Goal: Find specific page/section: Find specific page/section

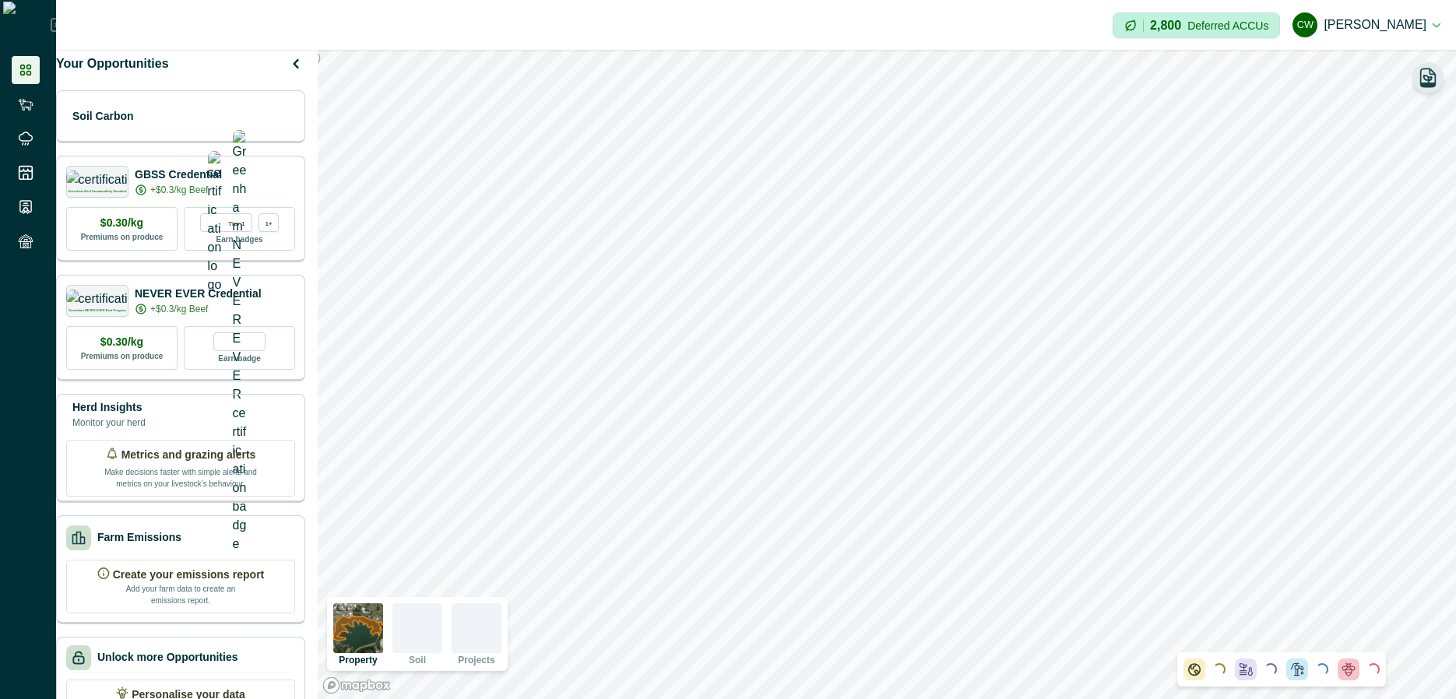
click at [1430, 76] on icon "button" at bounding box center [1428, 78] width 22 height 22
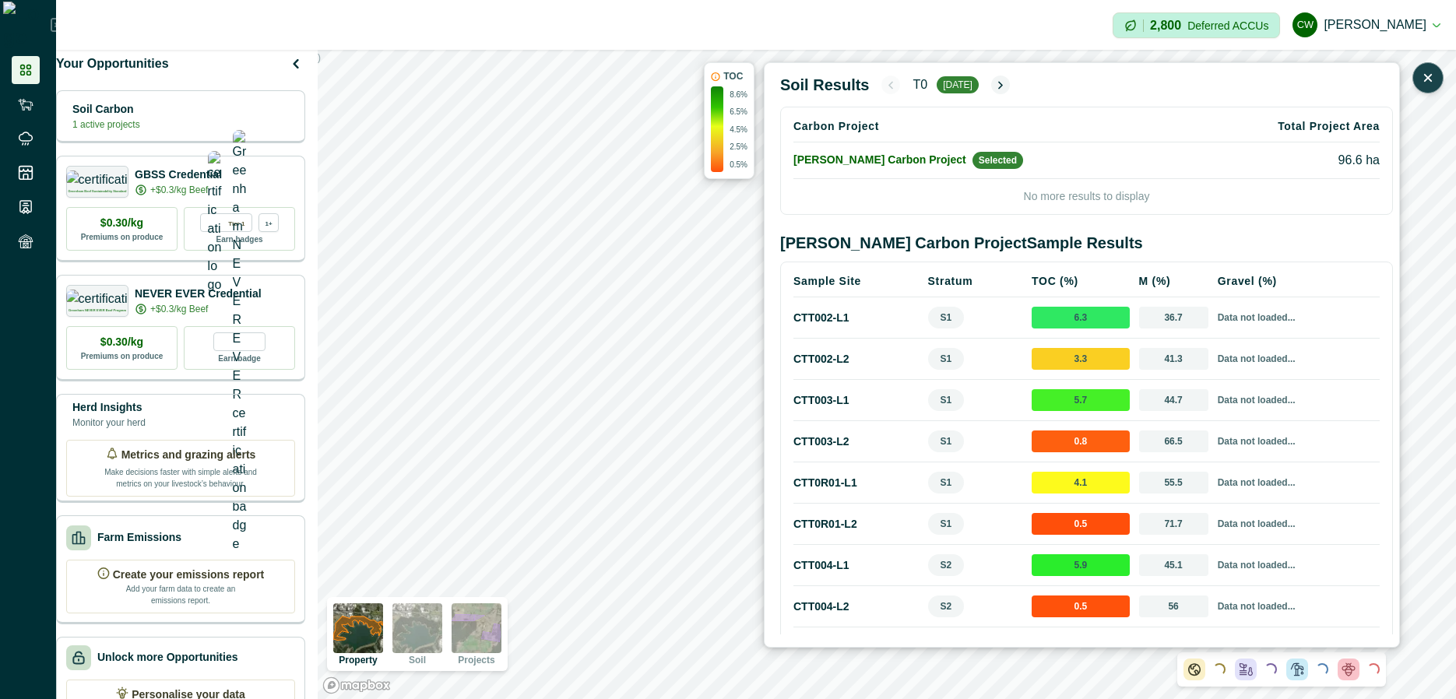
click at [1070, 160] on td "Curtin Carbon Project Selected" at bounding box center [996, 160] width 406 height 37
click at [1429, 75] on icon "button" at bounding box center [1428, 78] width 16 height 16
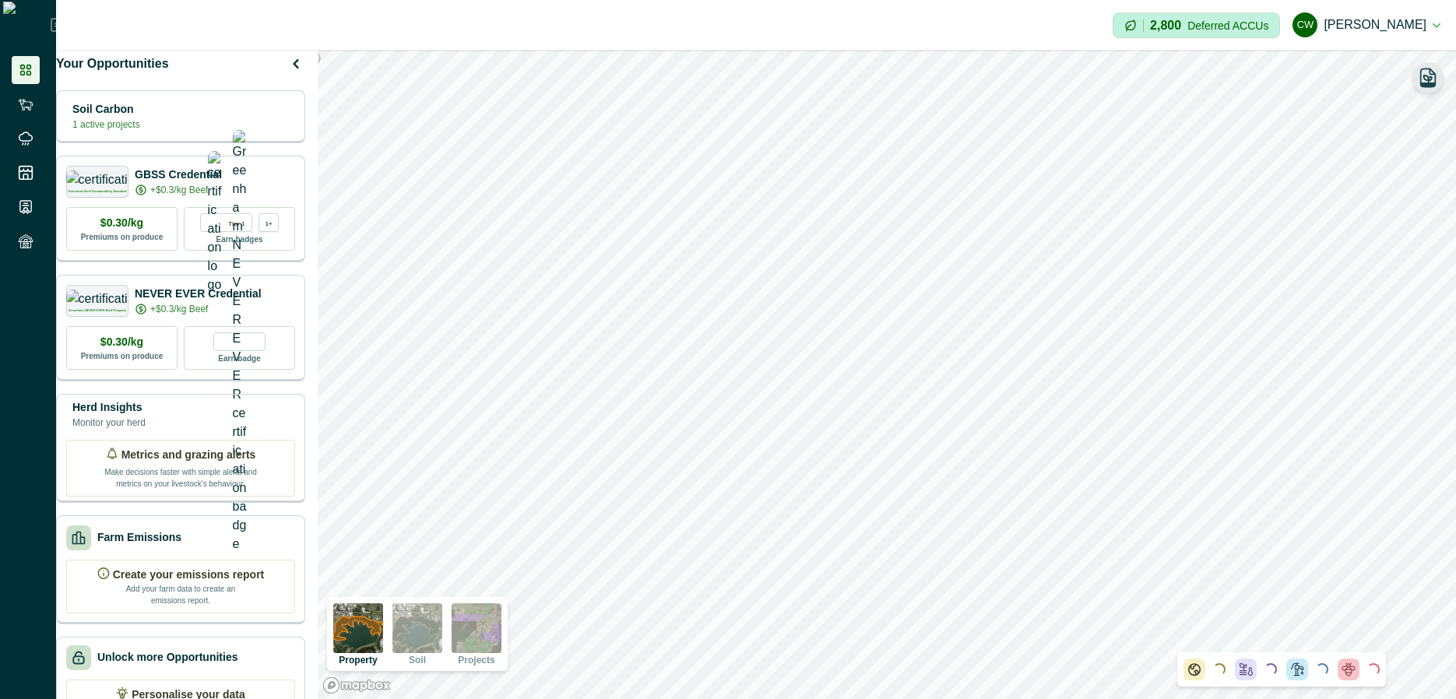
click at [1429, 75] on icon "button" at bounding box center [1428, 78] width 22 height 22
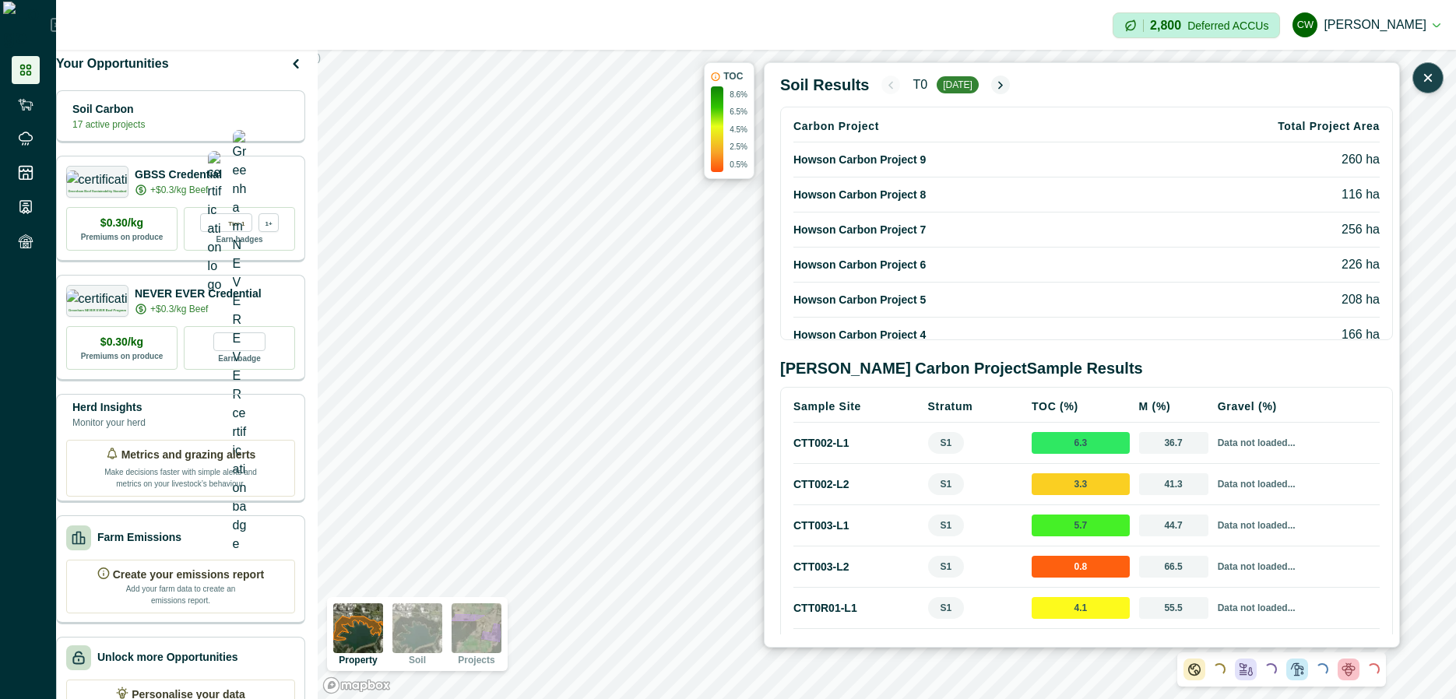
click at [1010, 206] on td "Howson Carbon Project 8" at bounding box center [996, 194] width 406 height 35
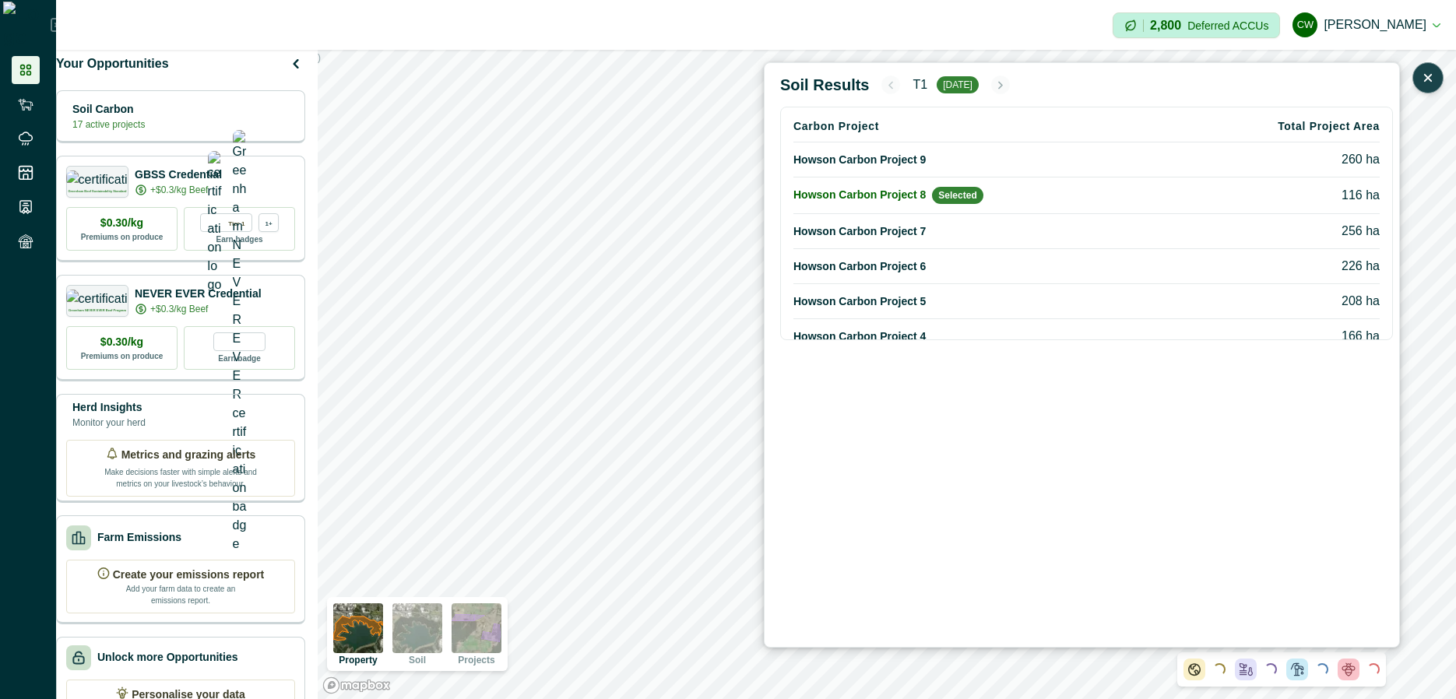
click at [950, 164] on td "Howson Carbon Project 9" at bounding box center [983, 159] width 381 height 35
click at [926, 272] on td "Howson Carbon Project 6" at bounding box center [983, 266] width 381 height 35
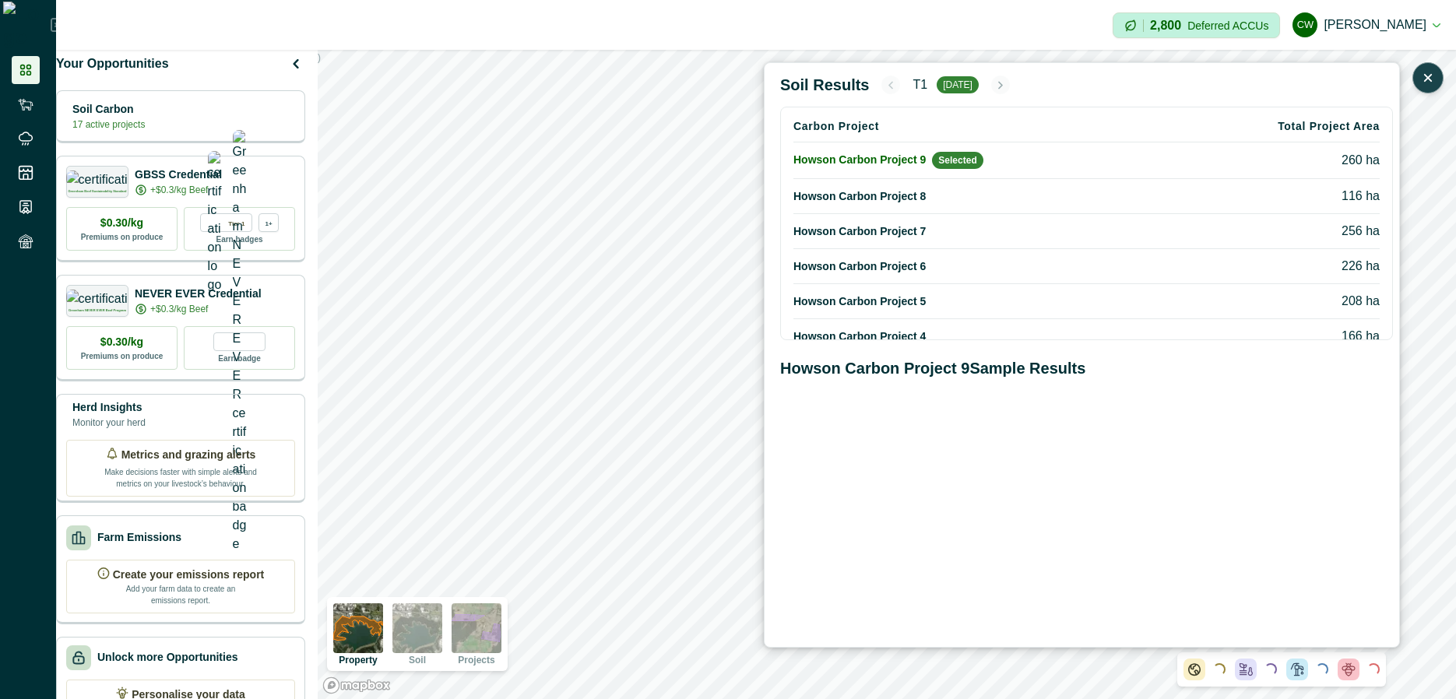
click at [957, 317] on td "Howson Carbon Project 5" at bounding box center [983, 301] width 381 height 35
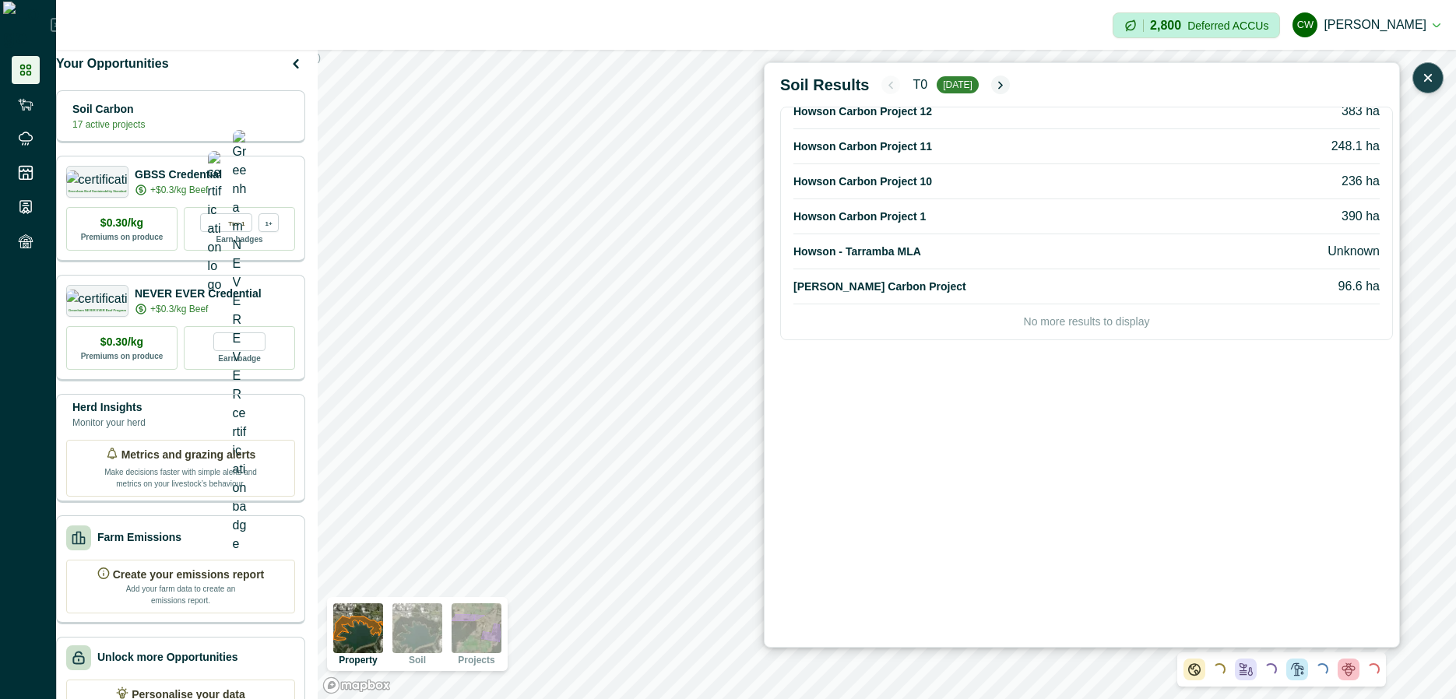
click at [901, 280] on td "Curtin Carbon Project" at bounding box center [983, 286] width 381 height 35
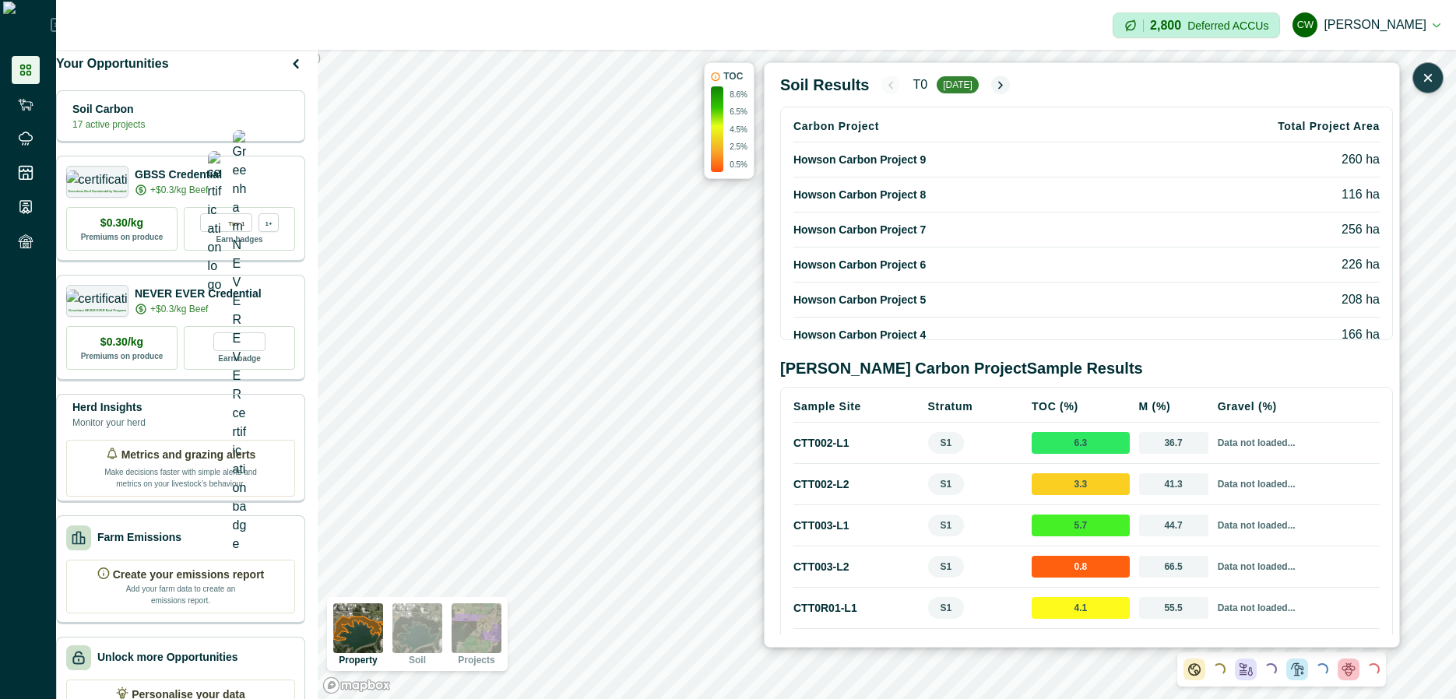
click at [1425, 79] on icon "button" at bounding box center [1428, 78] width 6 height 6
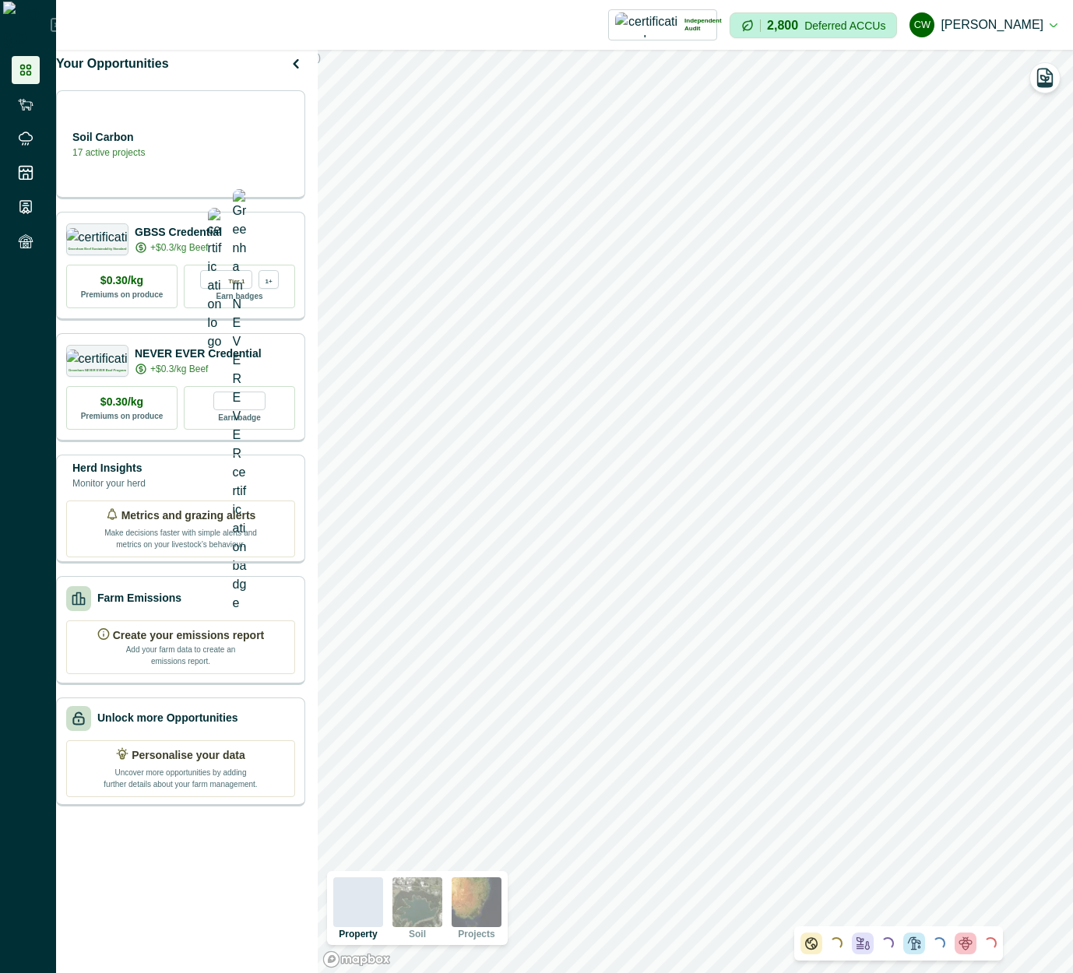
click at [371, 876] on div "Property Soil Projects" at bounding box center [417, 908] width 181 height 74
click at [368, 891] on div at bounding box center [358, 902] width 50 height 50
